Goal: Task Accomplishment & Management: Use online tool/utility

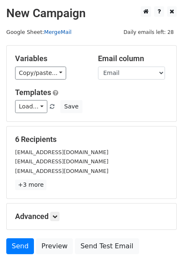
click at [64, 32] on link "MergeMail" at bounding box center [58, 32] width 28 height 6
click at [54, 32] on link "MergeMail" at bounding box center [58, 32] width 28 height 6
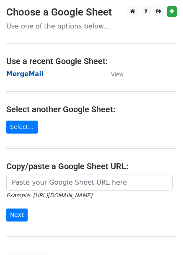
drag, startPoint x: 0, startPoint y: 0, endPoint x: 28, endPoint y: 71, distance: 76.5
click at [28, 71] on strong "MergeMail" at bounding box center [24, 74] width 37 height 8
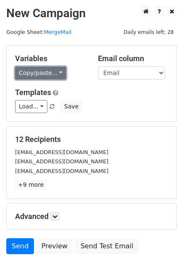
click at [39, 74] on link "Copy/paste..." at bounding box center [40, 72] width 51 height 13
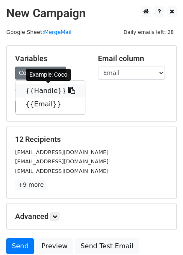
click at [48, 91] on link "{{Handle}}" at bounding box center [49, 90] width 69 height 13
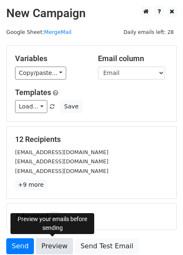
click at [43, 245] on link "Preview" at bounding box center [54, 246] width 37 height 16
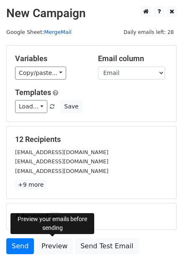
click at [67, 29] on link "MergeMail" at bounding box center [58, 32] width 28 height 6
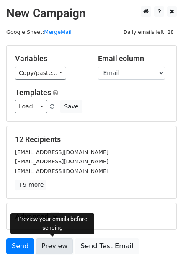
click at [45, 241] on link "Preview" at bounding box center [54, 246] width 37 height 16
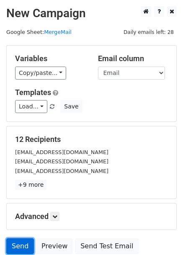
click at [13, 245] on link "Send" at bounding box center [20, 246] width 28 height 16
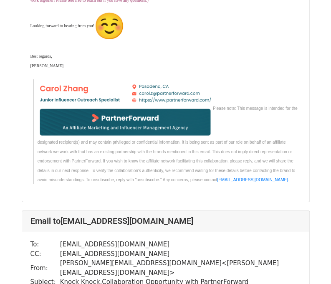
scroll to position [682, 0]
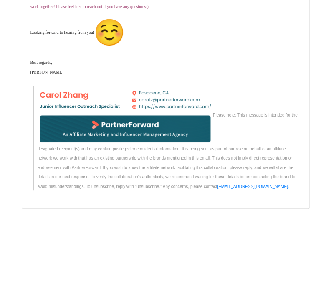
scroll to position [5029, 0]
